Goal: Information Seeking & Learning: Learn about a topic

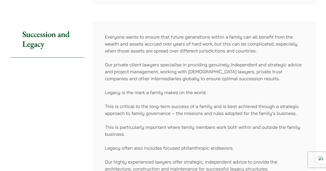
scroll to position [149, 0]
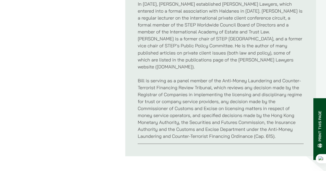
scroll to position [436, 0]
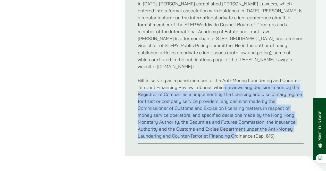
drag, startPoint x: 224, startPoint y: 66, endPoint x: 237, endPoint y: 115, distance: 50.5
click at [237, 115] on p "Bill is serving as a panel member of the Anti-Money Laundering and Counter-Terr…" at bounding box center [220, 108] width 166 height 63
click at [227, 85] on p "Bill is serving as a panel member of the Anti-Money Laundering and Counter-Terr…" at bounding box center [220, 108] width 166 height 63
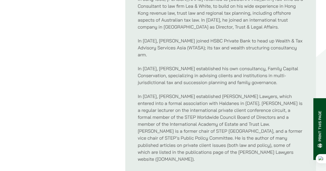
scroll to position [343, 0]
click at [208, 106] on p "In [DATE], [PERSON_NAME] established [PERSON_NAME] Lawyers, which entered into …" at bounding box center [220, 127] width 166 height 69
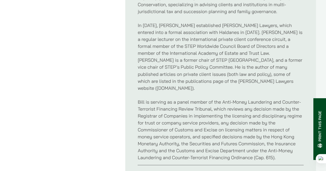
scroll to position [415, 0]
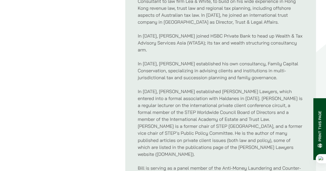
click at [203, 88] on p "In [DATE], [PERSON_NAME] established [PERSON_NAME] Lawyers, which entered into …" at bounding box center [220, 122] width 166 height 69
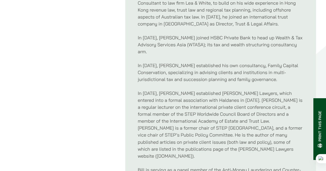
scroll to position [342, 0]
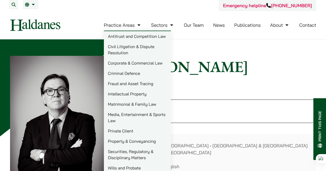
click at [128, 127] on link "Private Client" at bounding box center [137, 131] width 67 height 10
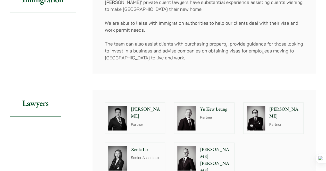
scroll to position [373, 0]
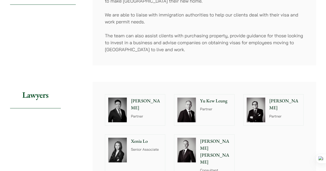
click at [121, 114] on img at bounding box center [117, 110] width 19 height 25
click at [181, 105] on img at bounding box center [186, 110] width 19 height 25
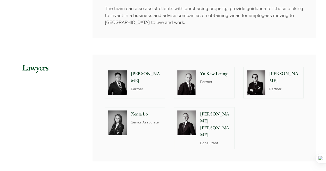
scroll to position [400, 0]
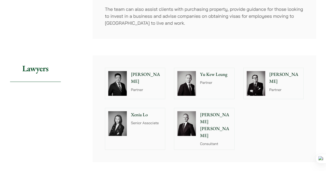
click at [190, 80] on img at bounding box center [186, 83] width 19 height 25
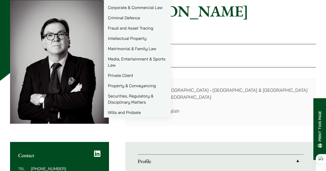
scroll to position [59, 0]
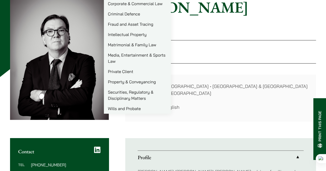
click at [134, 109] on link "Wills and Probate" at bounding box center [137, 108] width 67 height 10
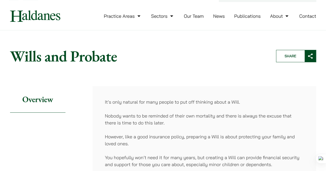
scroll to position [19, 0]
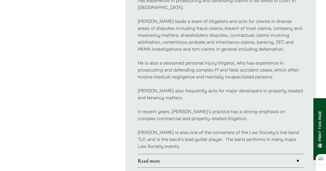
scroll to position [292, 0]
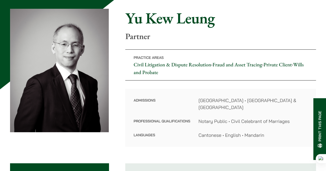
scroll to position [48, 0]
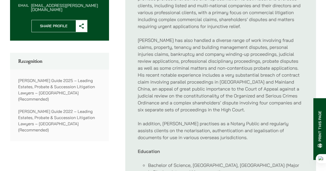
scroll to position [259, 0]
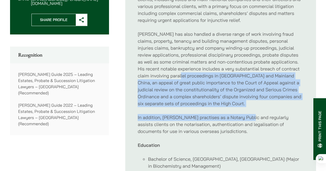
drag, startPoint x: 195, startPoint y: 68, endPoint x: 249, endPoint y: 112, distance: 69.7
click at [249, 112] on div "With more than 13 years of experience as a civil litigator, [PERSON_NAME] provi…" at bounding box center [220, 98] width 166 height 241
click at [236, 72] on p "[PERSON_NAME] has also handled a diverse range of work involving fraud claims, …" at bounding box center [220, 69] width 166 height 76
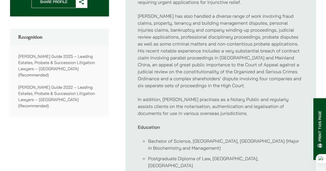
scroll to position [282, 0]
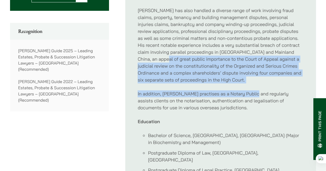
drag, startPoint x: 179, startPoint y: 51, endPoint x: 253, endPoint y: 87, distance: 83.0
click at [253, 87] on div "With more than 13 years of experience as a civil litigator, [PERSON_NAME] provi…" at bounding box center [220, 74] width 166 height 241
click at [237, 60] on p "[PERSON_NAME] has also handled a diverse range of work involving fraud claims, …" at bounding box center [220, 45] width 166 height 76
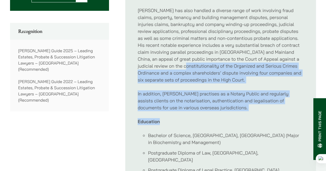
drag, startPoint x: 200, startPoint y: 57, endPoint x: 235, endPoint y: 111, distance: 64.3
click at [235, 111] on div "With more than 13 years of experience as a civil litigator, [PERSON_NAME] provi…" at bounding box center [220, 74] width 166 height 241
click at [223, 69] on p "[PERSON_NAME] has also handled a diverse range of work involving fraud claims, …" at bounding box center [220, 45] width 166 height 76
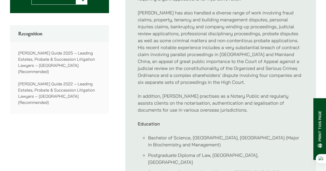
scroll to position [279, 0]
